Goal: Information Seeking & Learning: Learn about a topic

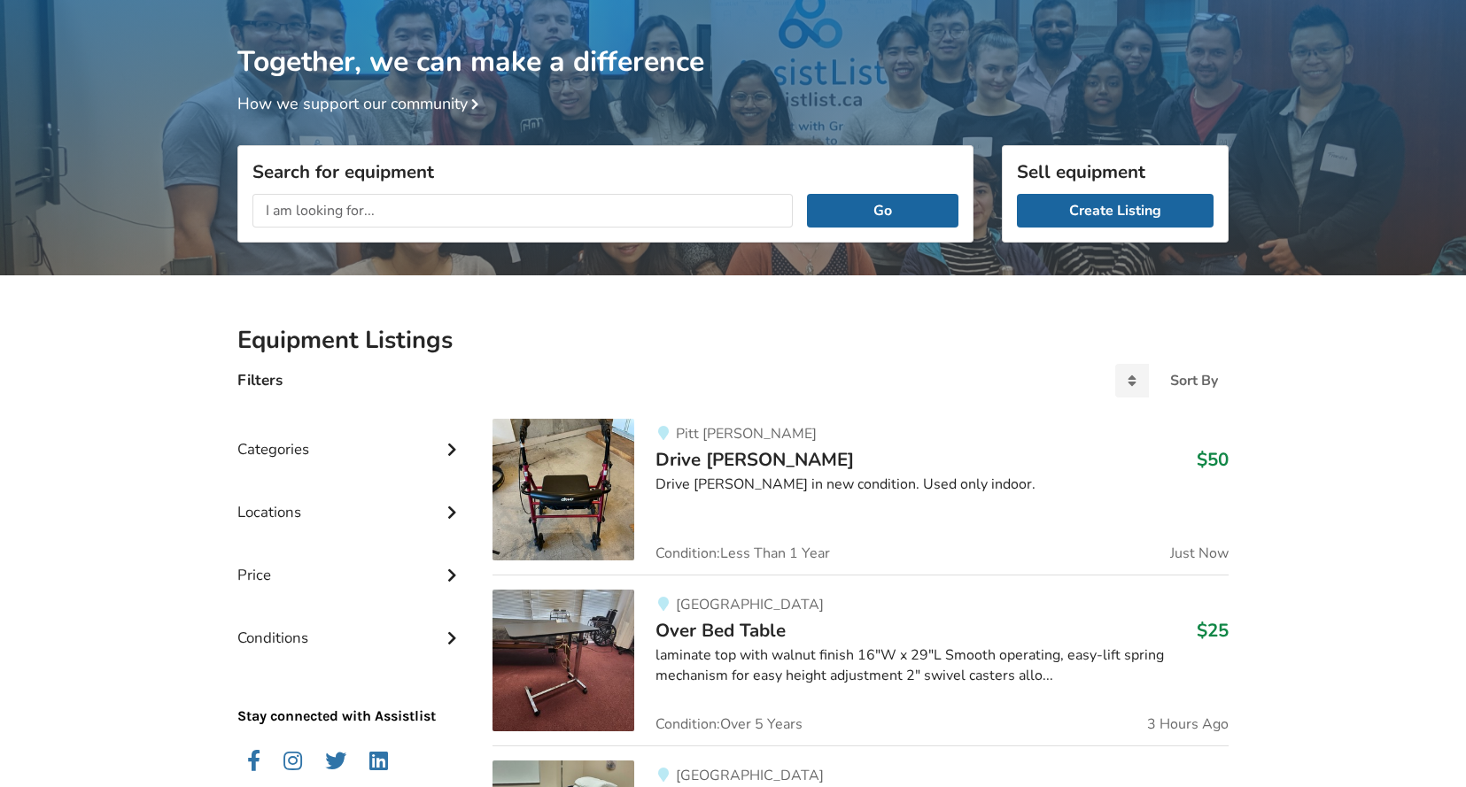
scroll to position [89, 0]
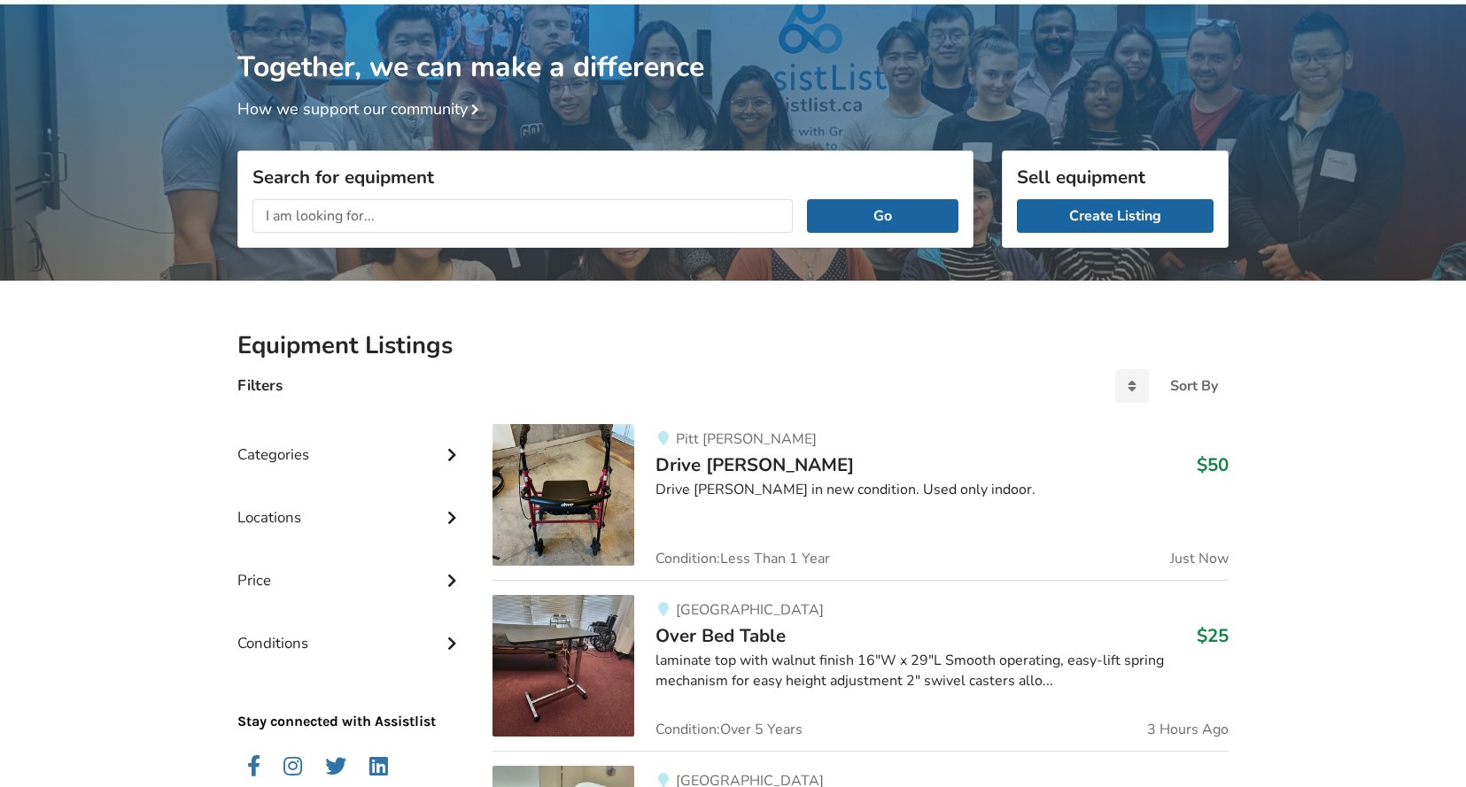
click at [482, 227] on input "text" at bounding box center [522, 216] width 540 height 34
type input "incontinence products"
click at [807, 199] on button "Go" at bounding box center [882, 216] width 151 height 34
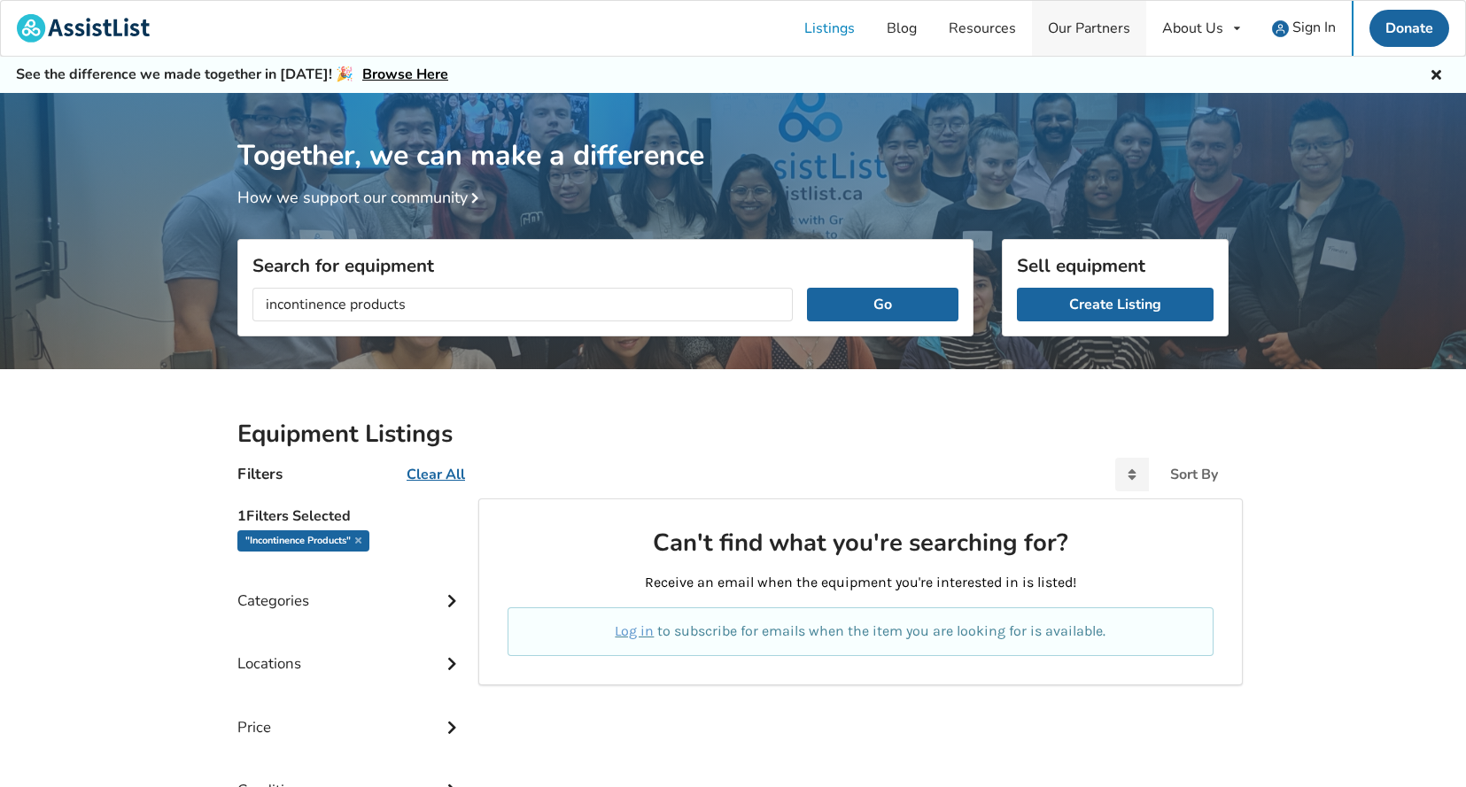
click at [1090, 24] on link "Our Partners" at bounding box center [1089, 28] width 114 height 55
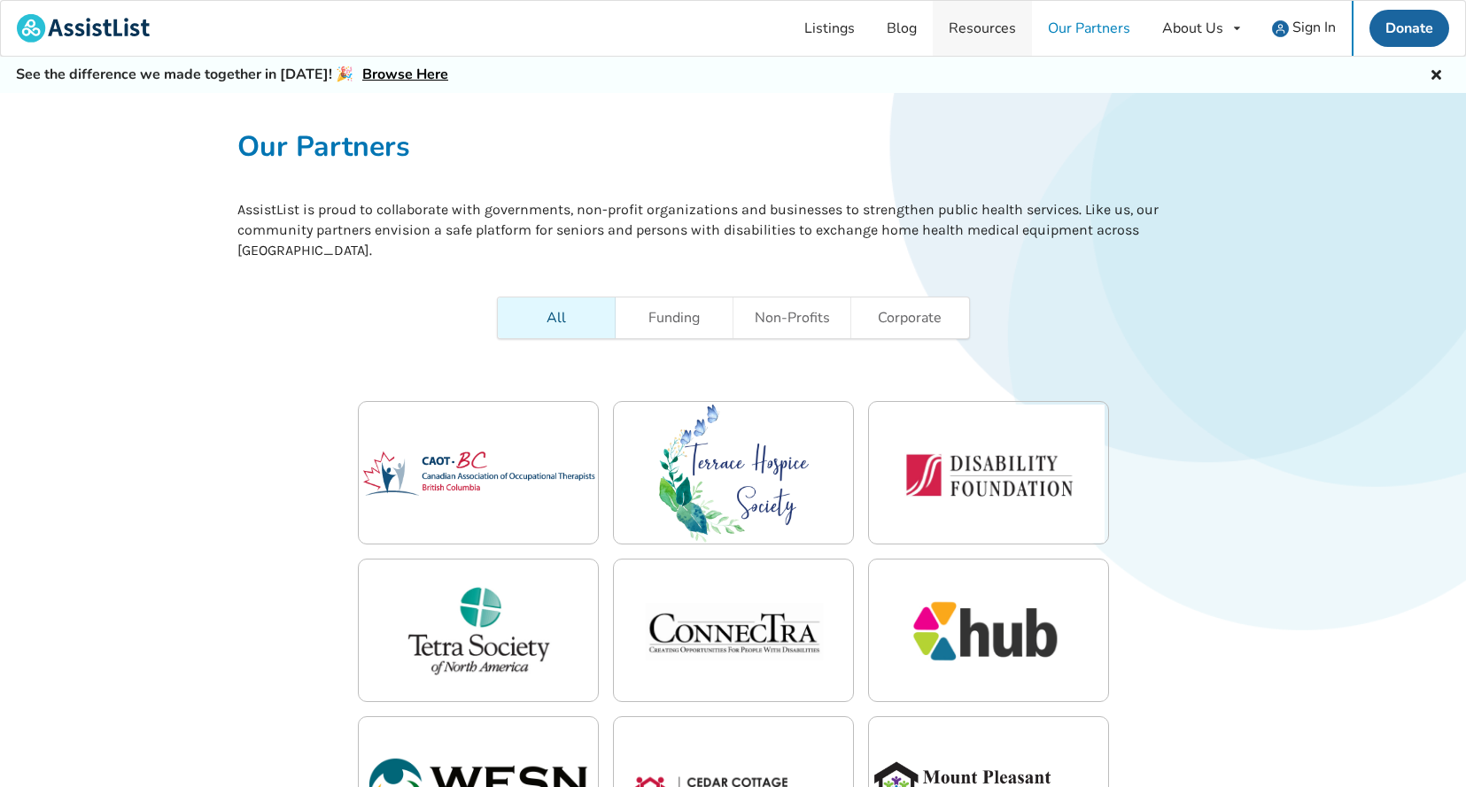
click at [996, 26] on link "Resources" at bounding box center [982, 28] width 99 height 55
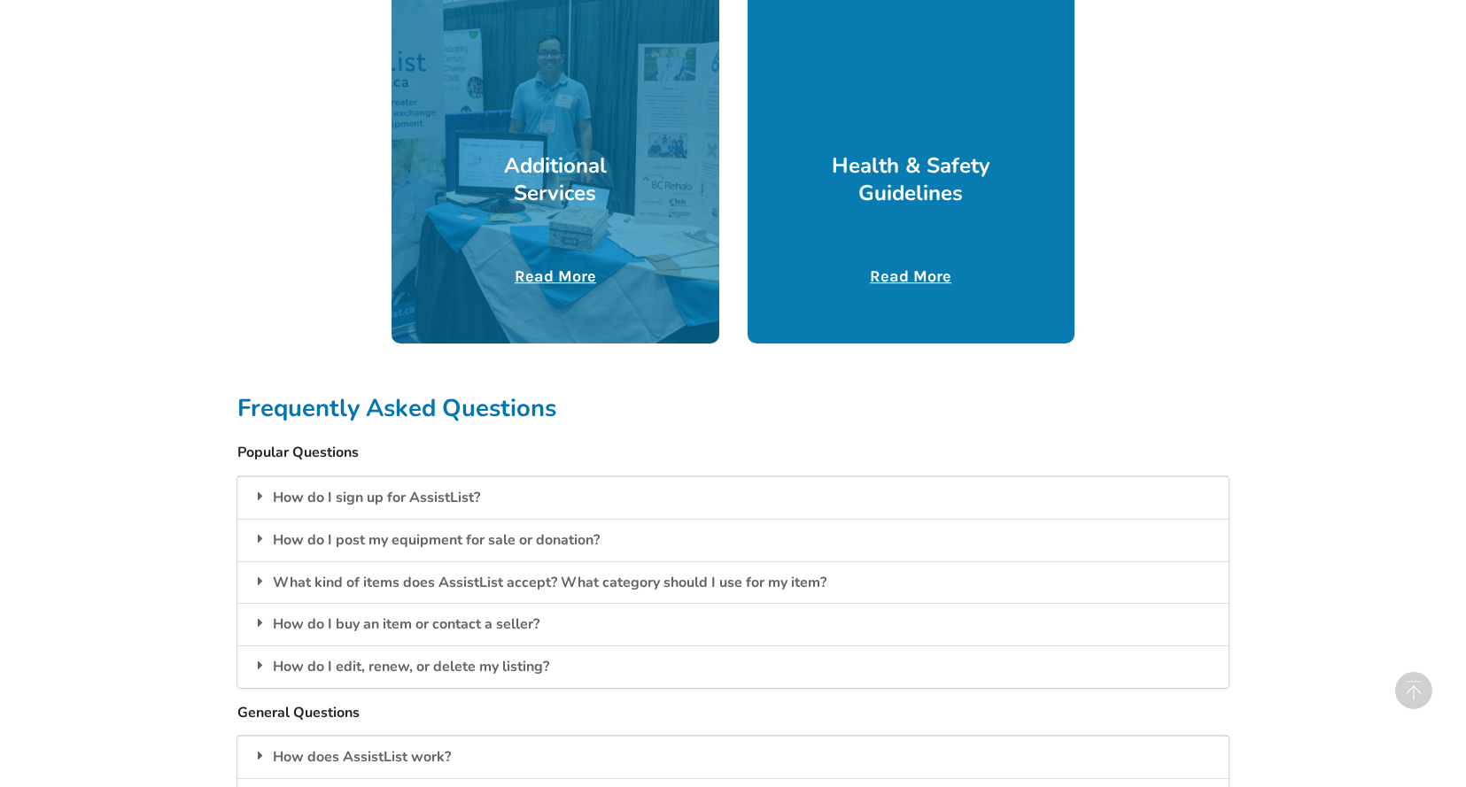
scroll to position [1063, 0]
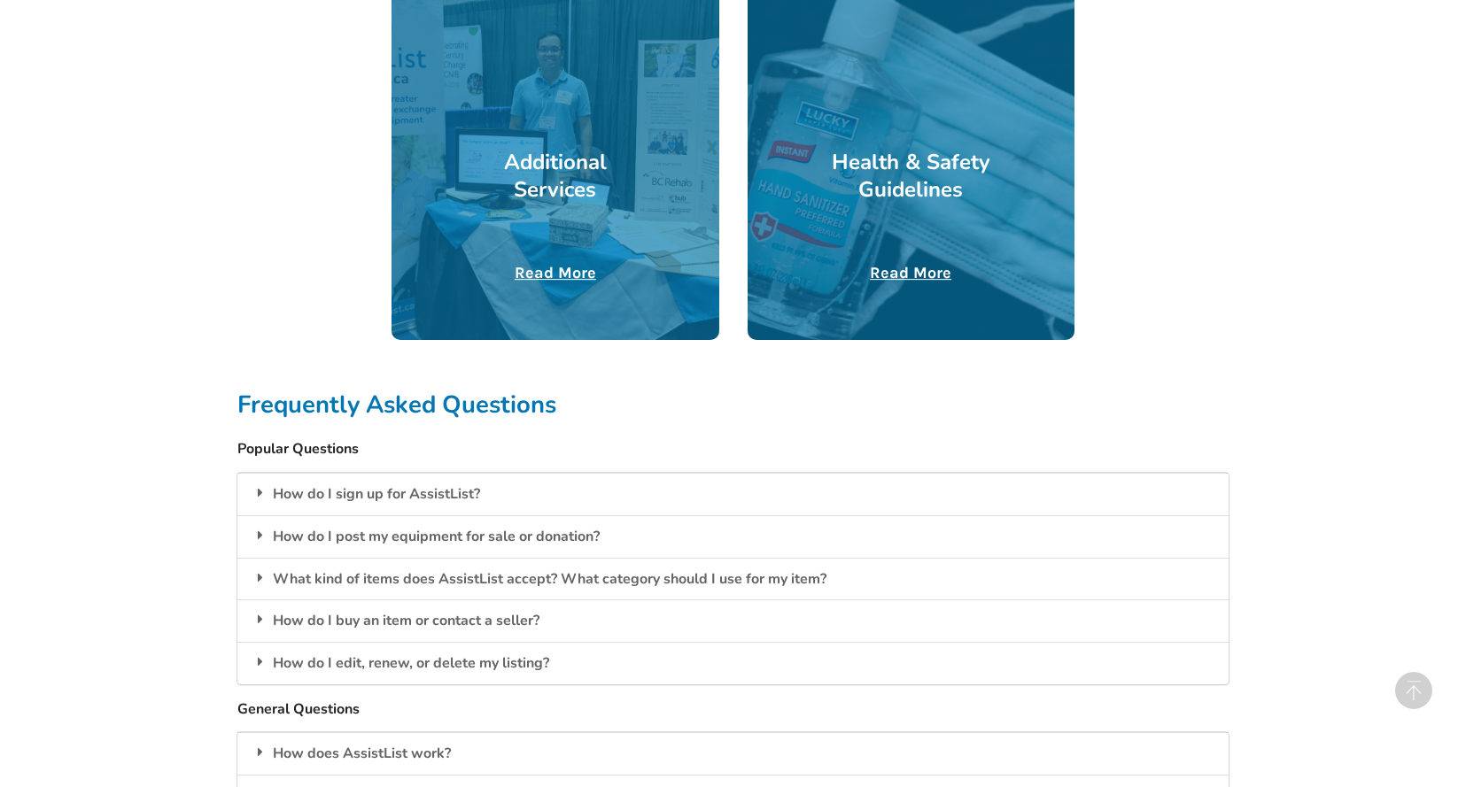
click at [614, 199] on h3 "Additional Services" at bounding box center [556, 176] width 164 height 55
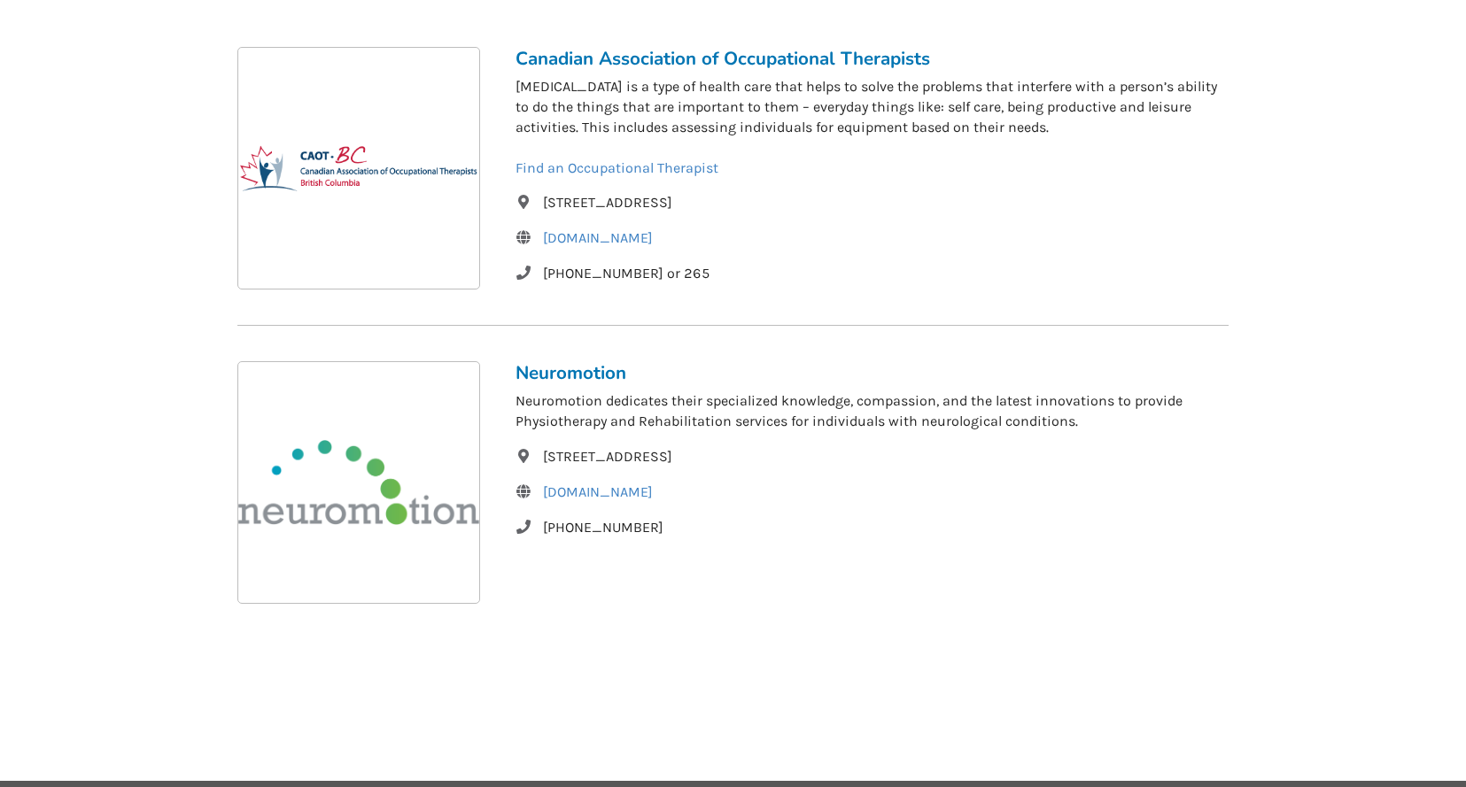
scroll to position [353, 0]
